Goal: Task Accomplishment & Management: Use online tool/utility

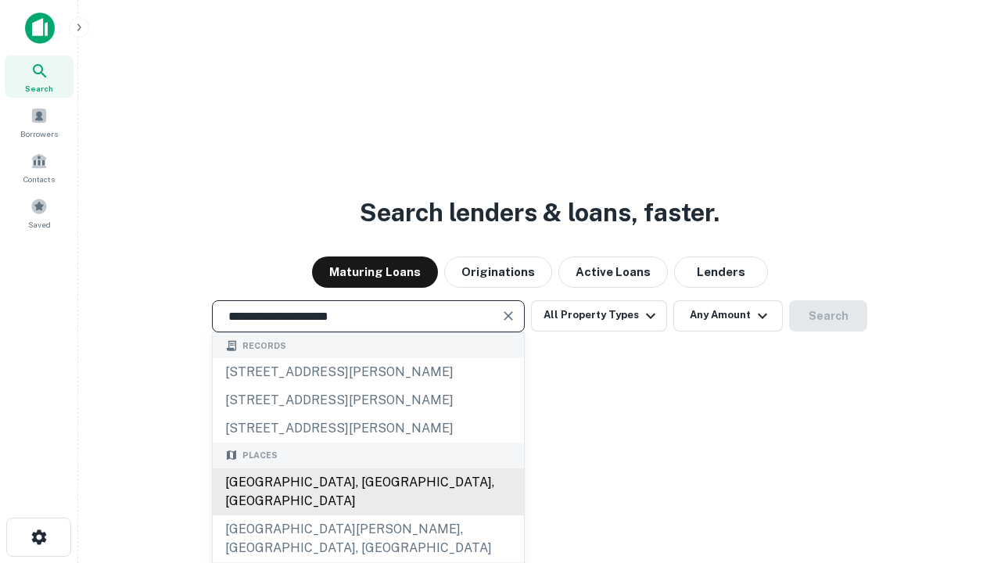
click at [368, 516] on div "[GEOGRAPHIC_DATA], [GEOGRAPHIC_DATA], [GEOGRAPHIC_DATA]" at bounding box center [368, 492] width 311 height 47
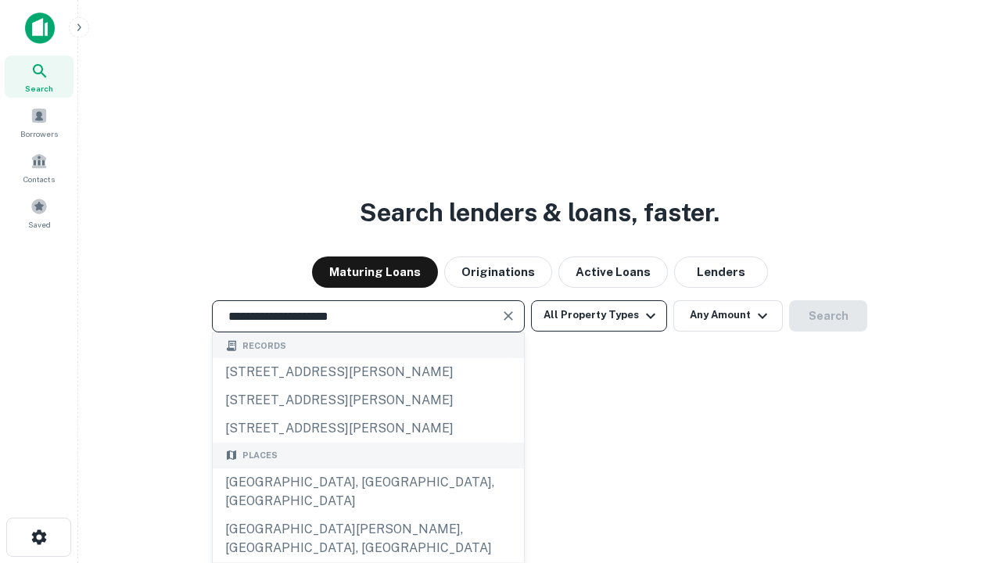
type input "**********"
click at [599, 315] on button "All Property Types" at bounding box center [599, 315] width 136 height 31
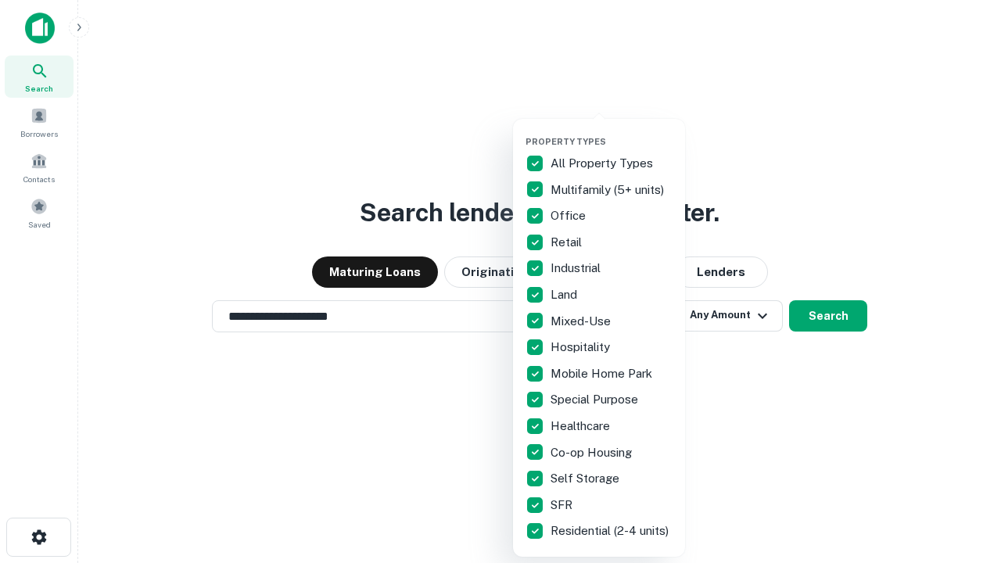
click at [612, 131] on button "button" at bounding box center [612, 131] width 172 height 1
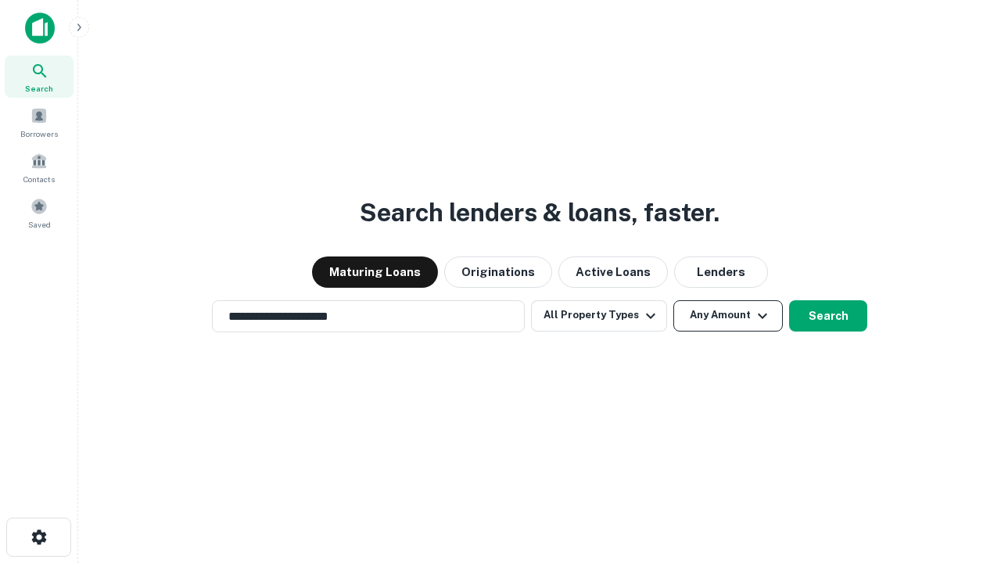
click at [728, 315] on button "Any Amount" at bounding box center [729, 315] width 110 height 31
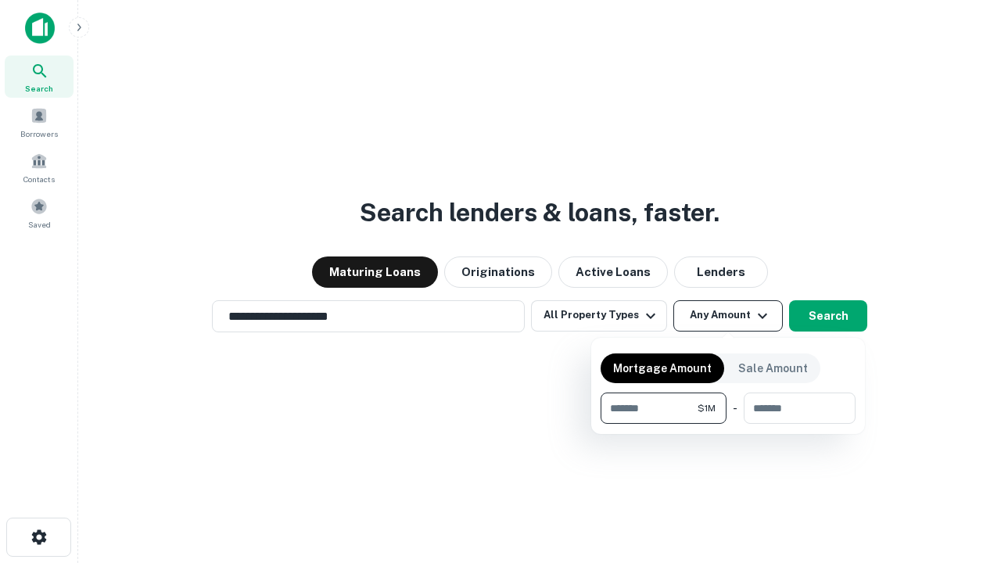
type input "*******"
click at [728, 424] on button "button" at bounding box center [728, 424] width 255 height 1
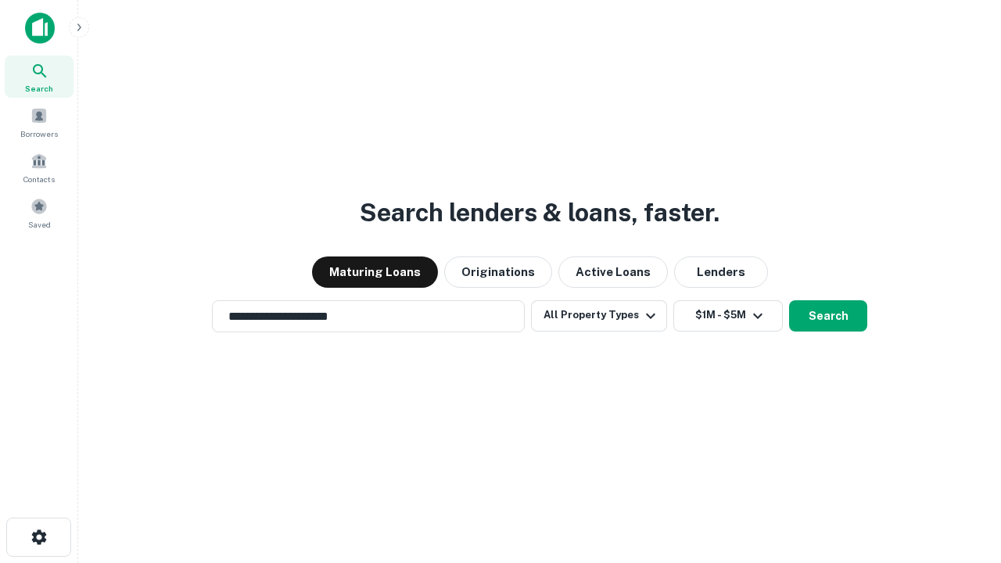
scroll to position [24, 0]
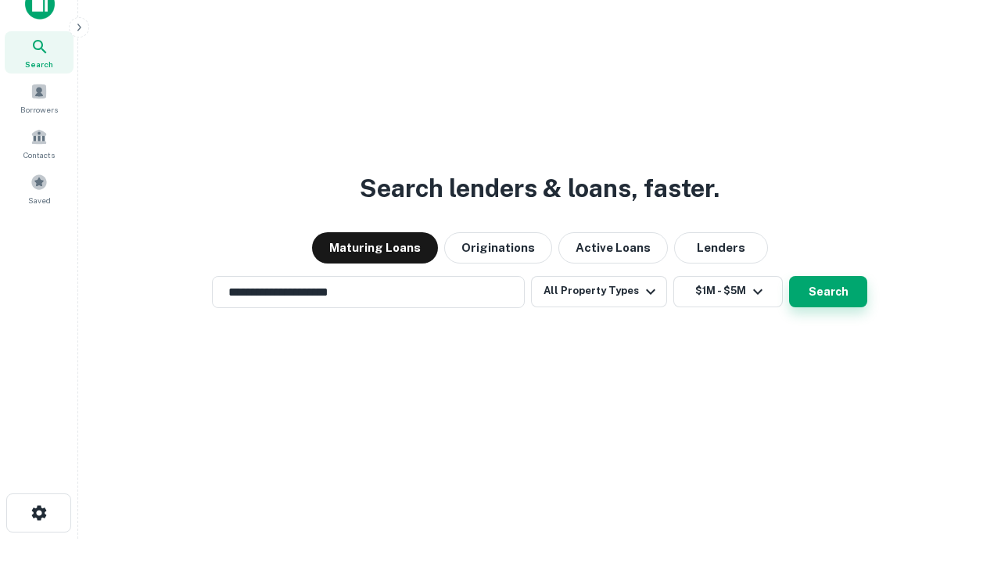
click at [789, 282] on button "Search" at bounding box center [828, 291] width 78 height 31
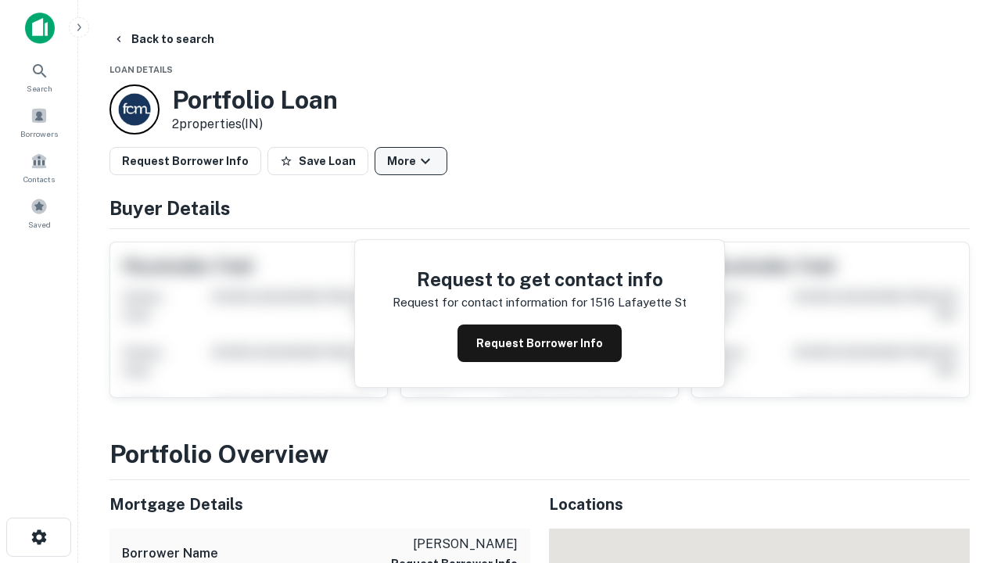
click at [411, 161] on button "More" at bounding box center [411, 161] width 73 height 28
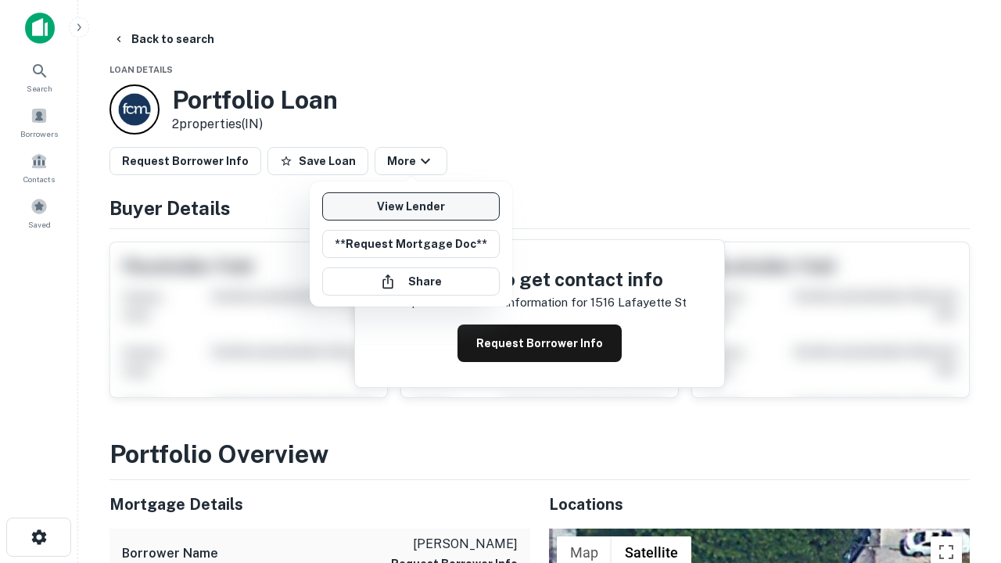
click at [411, 207] on link "View Lender" at bounding box center [411, 206] width 178 height 28
